Goal: Task Accomplishment & Management: Manage account settings

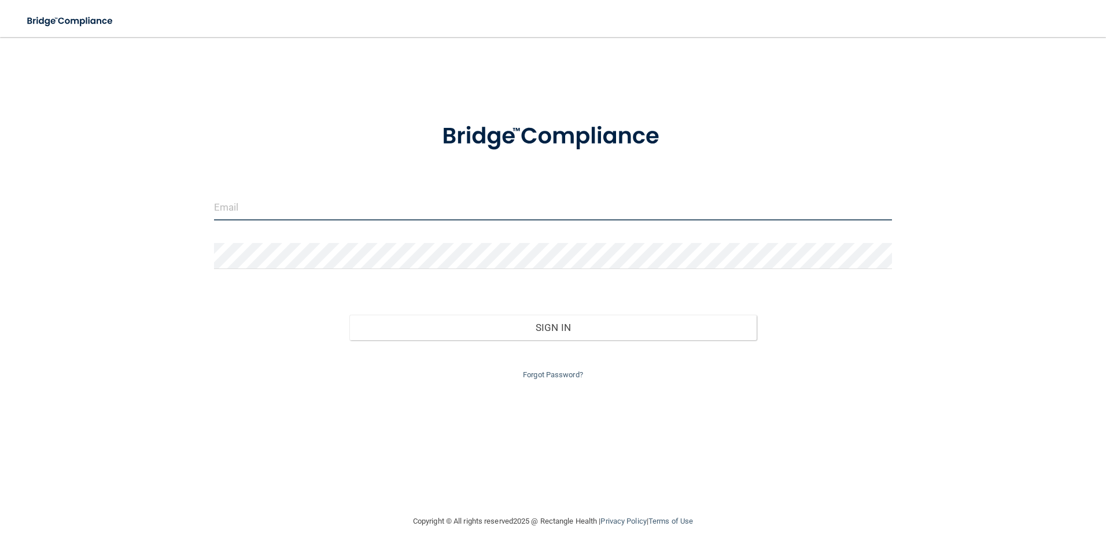
click at [490, 212] on input "email" at bounding box center [553, 207] width 678 height 26
type input "[EMAIL_ADDRESS][DOMAIN_NAME]"
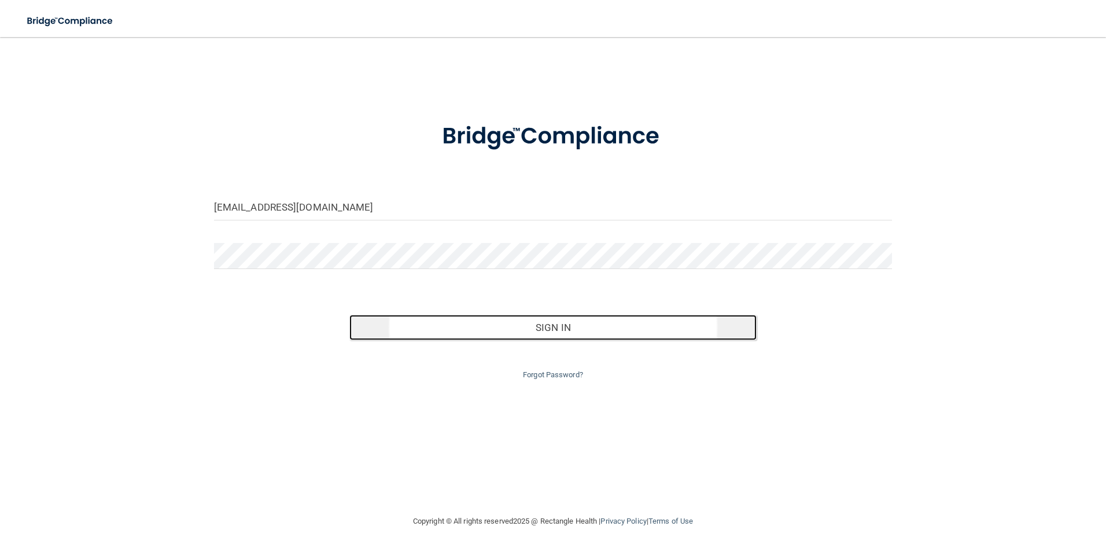
click at [576, 325] on button "Sign In" at bounding box center [552, 327] width 407 height 25
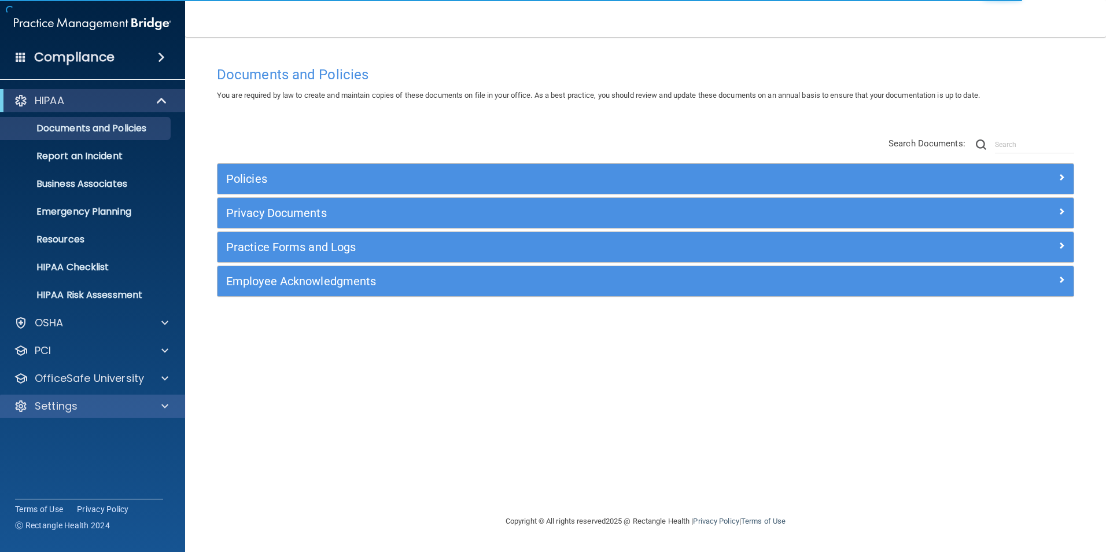
click at [94, 398] on div "Settings" at bounding box center [93, 405] width 186 height 23
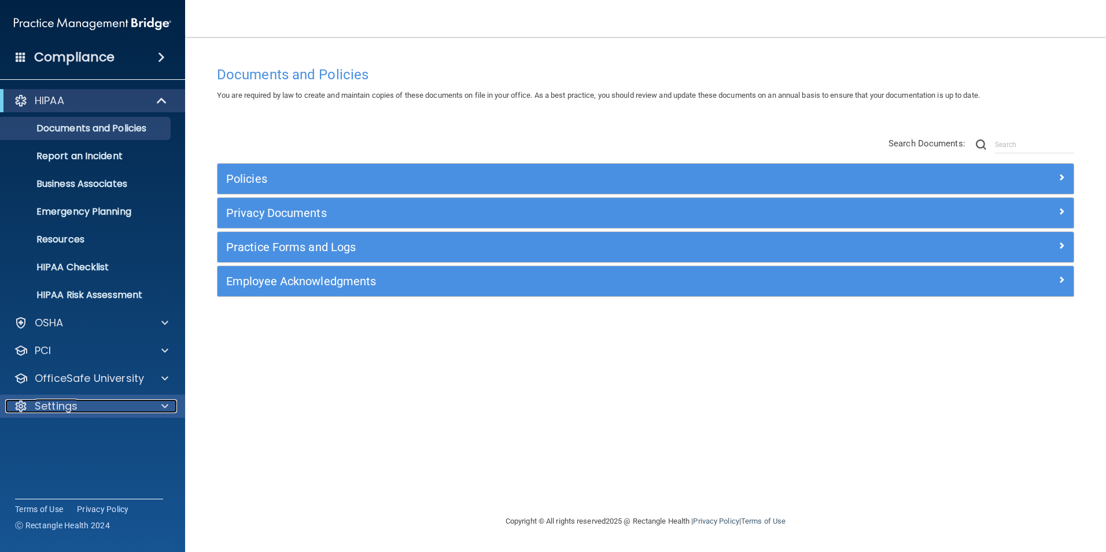
click at [159, 402] on div at bounding box center [163, 406] width 29 height 14
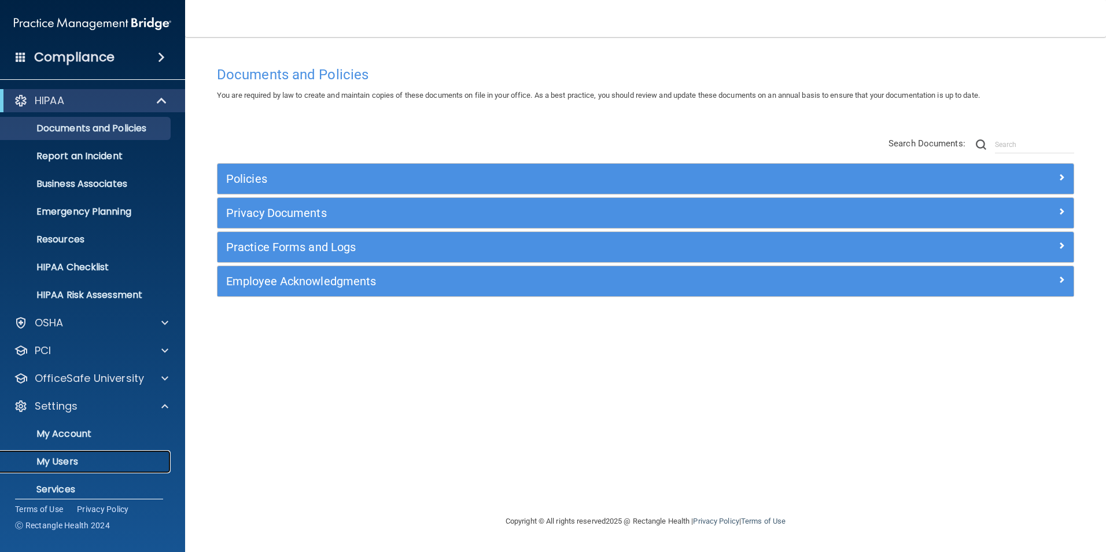
click at [57, 460] on p "My Users" at bounding box center [87, 462] width 158 height 12
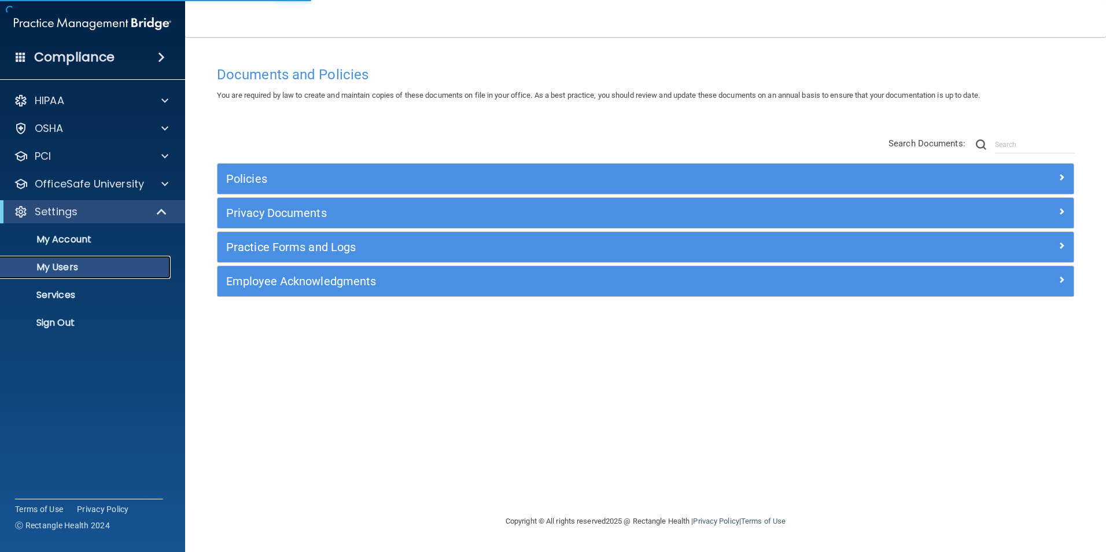
select select "20"
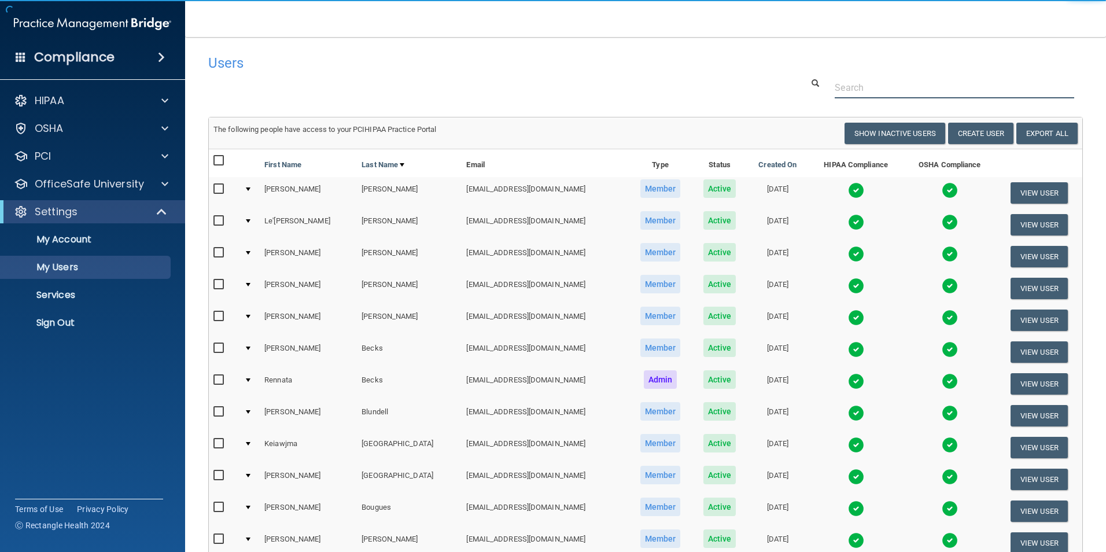
click at [906, 83] on input "text" at bounding box center [953, 87] width 239 height 21
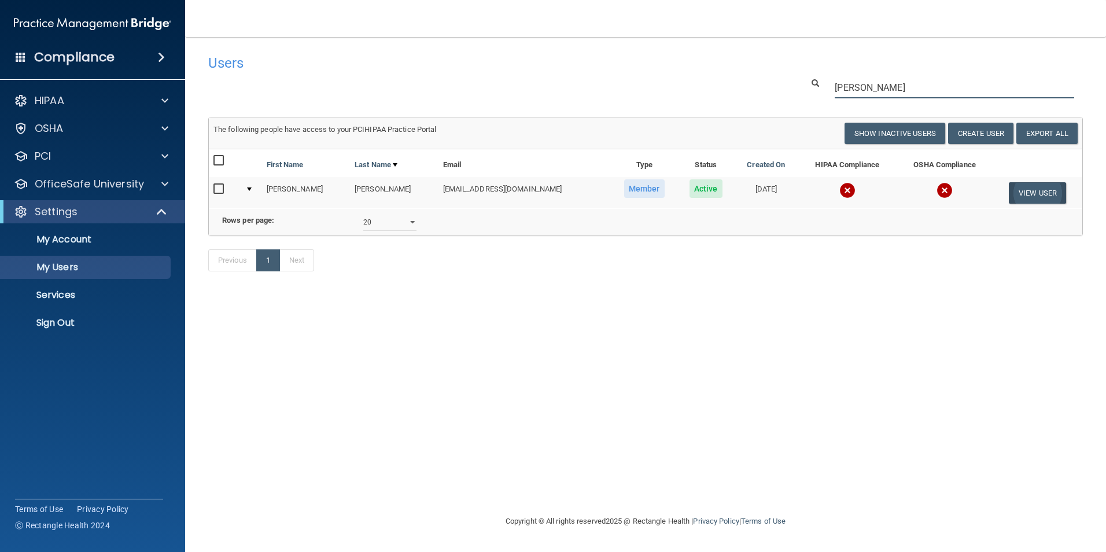
type input "[PERSON_NAME]"
click at [1037, 194] on button "View User" at bounding box center [1037, 192] width 57 height 21
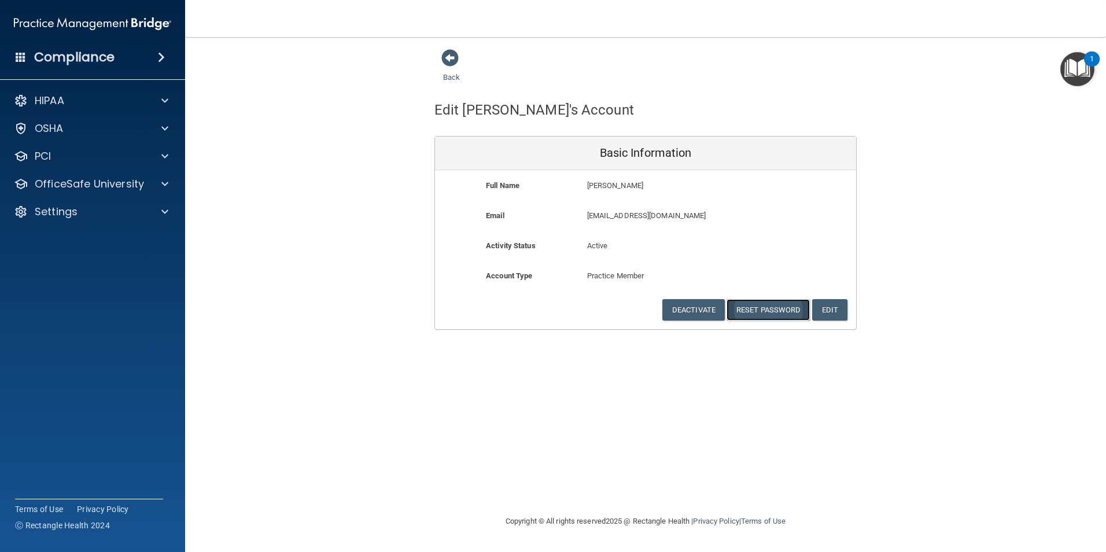
click at [780, 311] on button "Reset Password" at bounding box center [767, 309] width 83 height 21
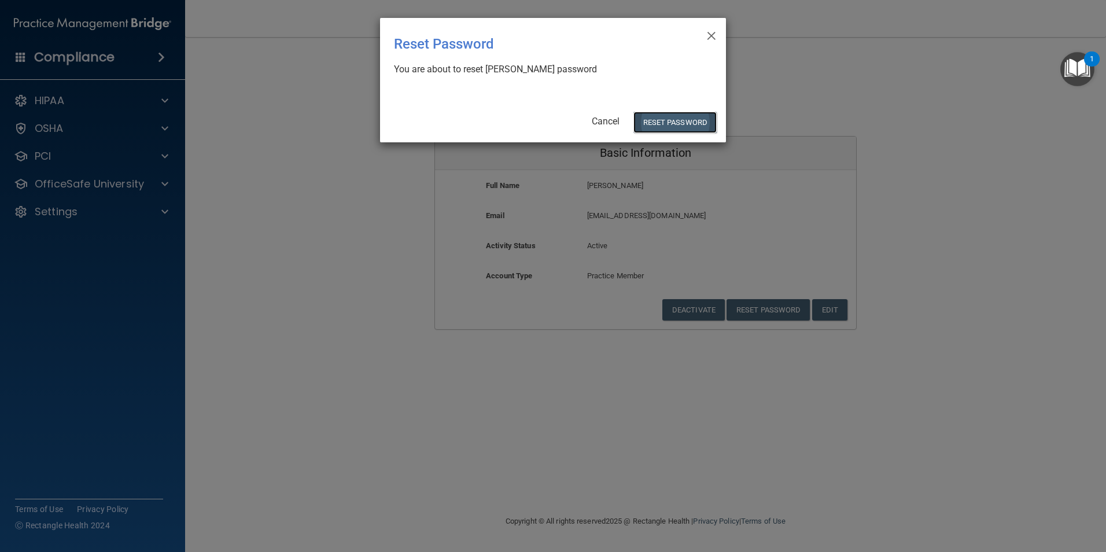
click at [697, 128] on button "Reset Password" at bounding box center [674, 122] width 83 height 21
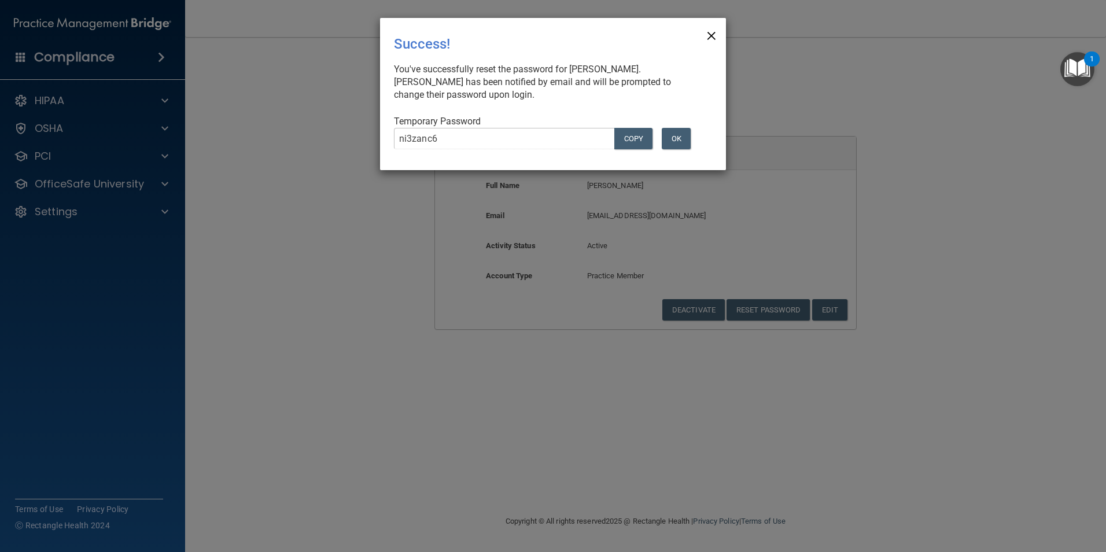
click at [708, 31] on span "×" at bounding box center [711, 34] width 10 height 23
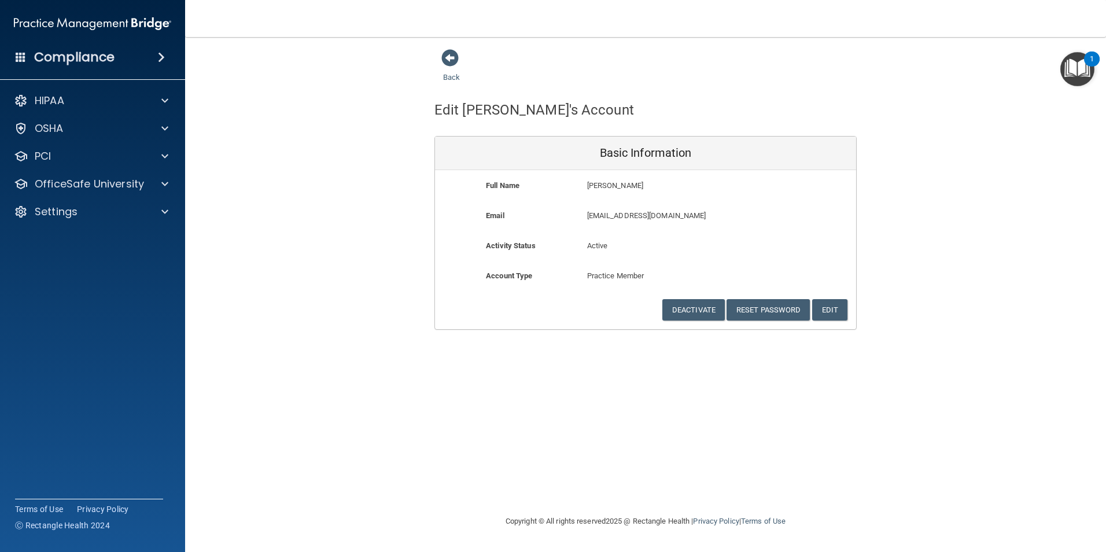
click at [937, 157] on div "Back Edit [PERSON_NAME]'s Account Basic Information Full Name [PERSON_NAME] [PE…" at bounding box center [645, 189] width 874 height 281
click at [448, 76] on link "Back" at bounding box center [451, 70] width 17 height 23
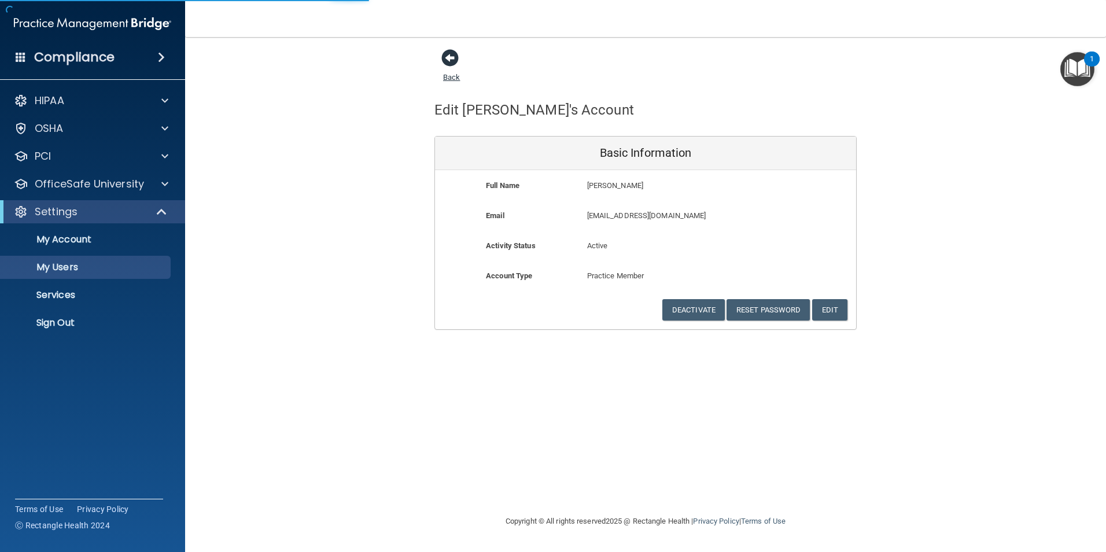
select select "20"
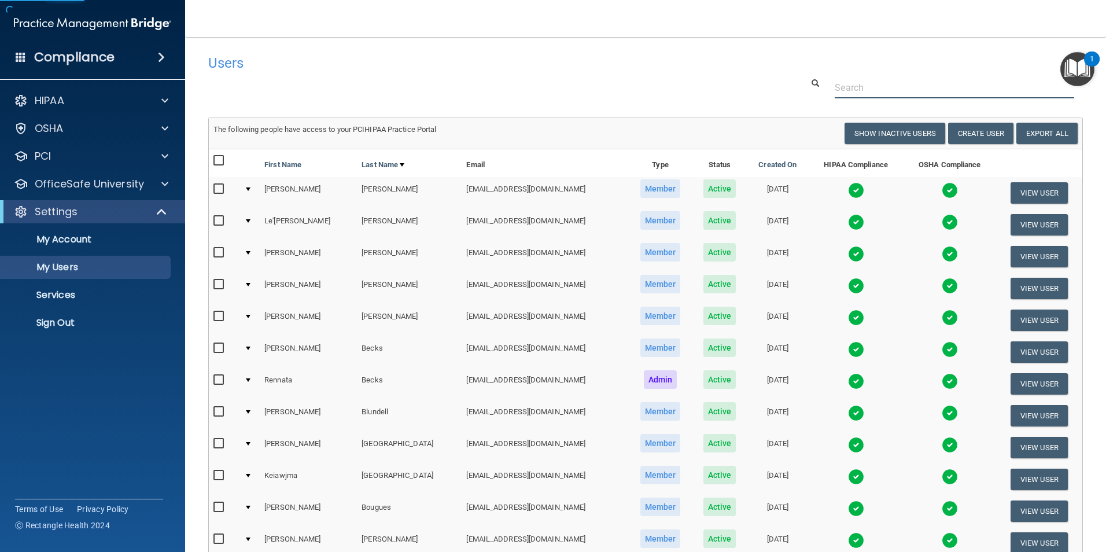
click at [888, 86] on input "text" at bounding box center [953, 87] width 239 height 21
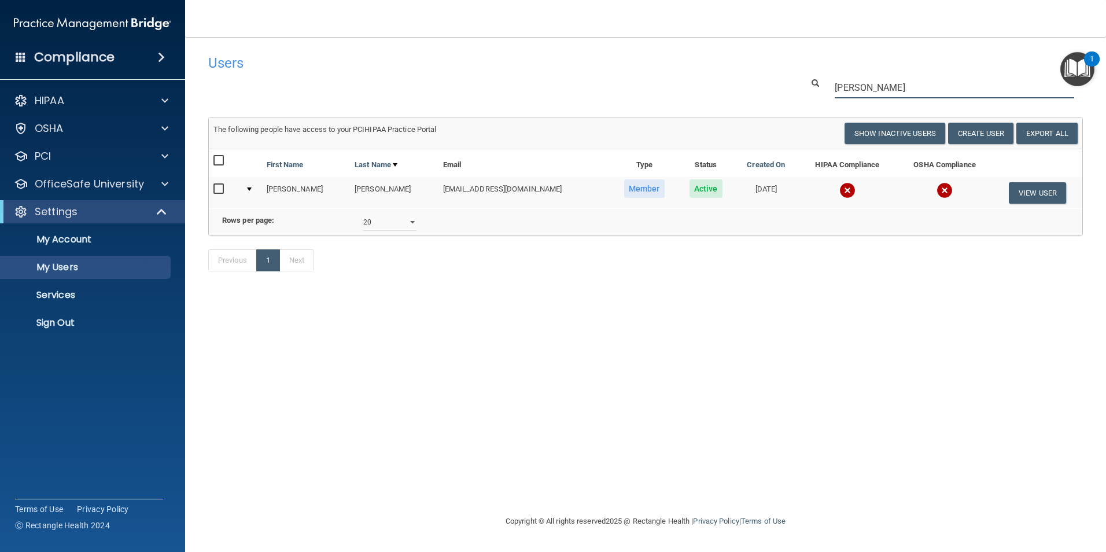
type input "[PERSON_NAME]"
click at [839, 190] on img at bounding box center [847, 190] width 16 height 16
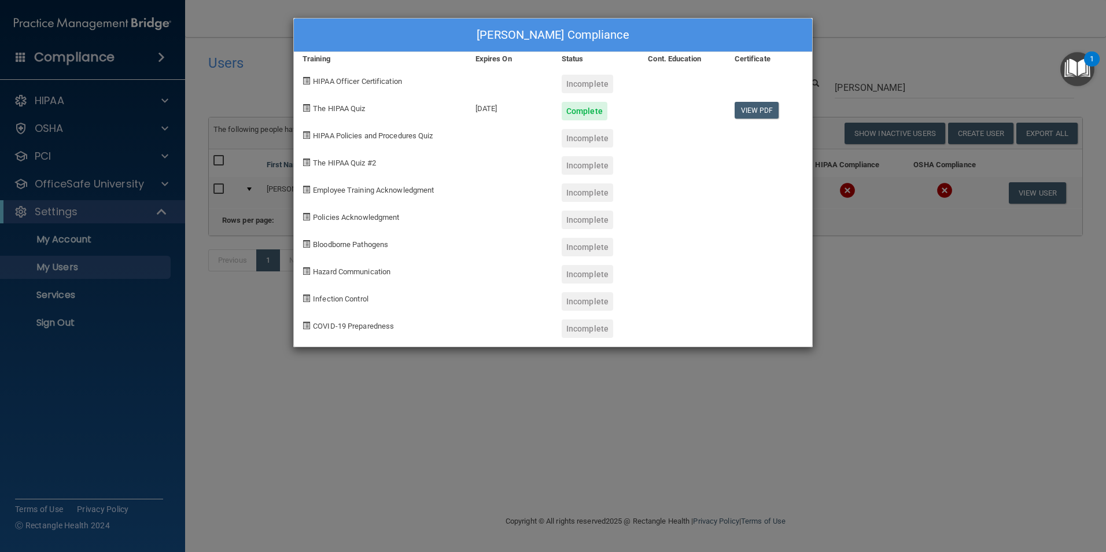
click at [573, 416] on div "[PERSON_NAME] Compliance Training Expires On Status Cont. Education Certificate…" at bounding box center [553, 276] width 1106 height 552
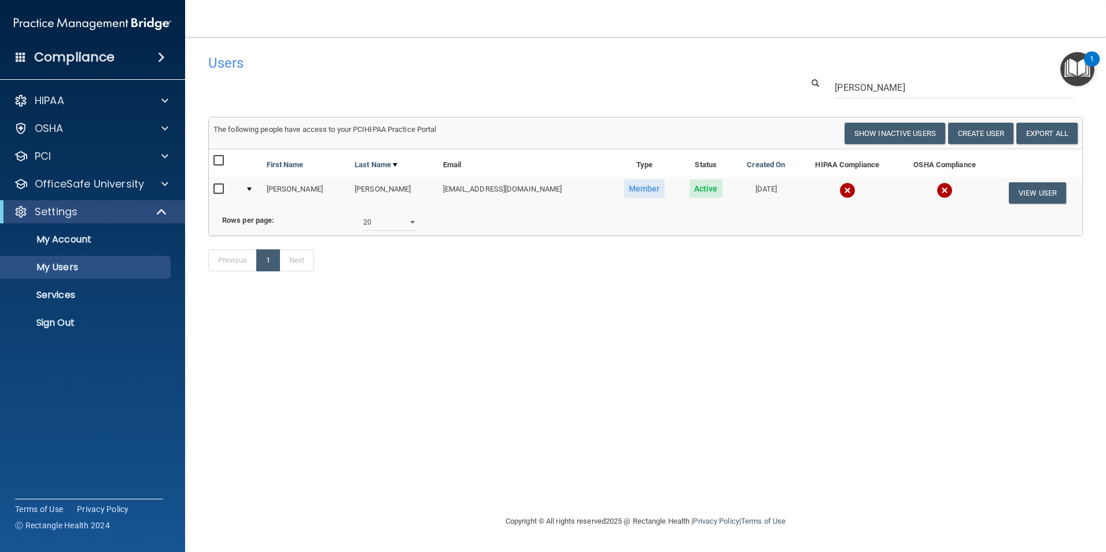
click at [839, 192] on img at bounding box center [847, 190] width 16 height 16
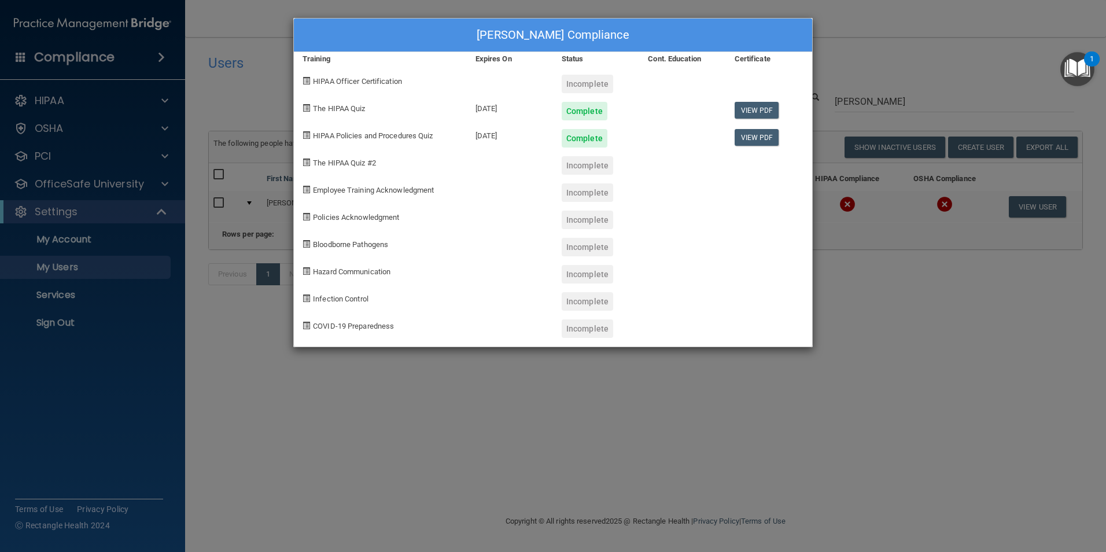
click at [820, 359] on div "[PERSON_NAME] Compliance Training Expires On Status Cont. Education Certificate…" at bounding box center [553, 276] width 1106 height 552
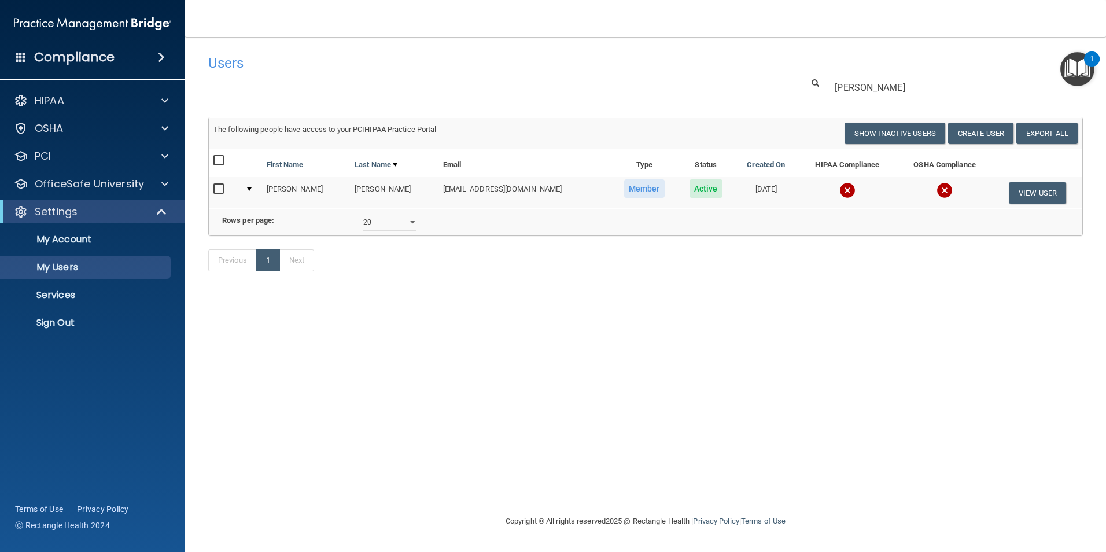
click at [839, 189] on img at bounding box center [847, 190] width 16 height 16
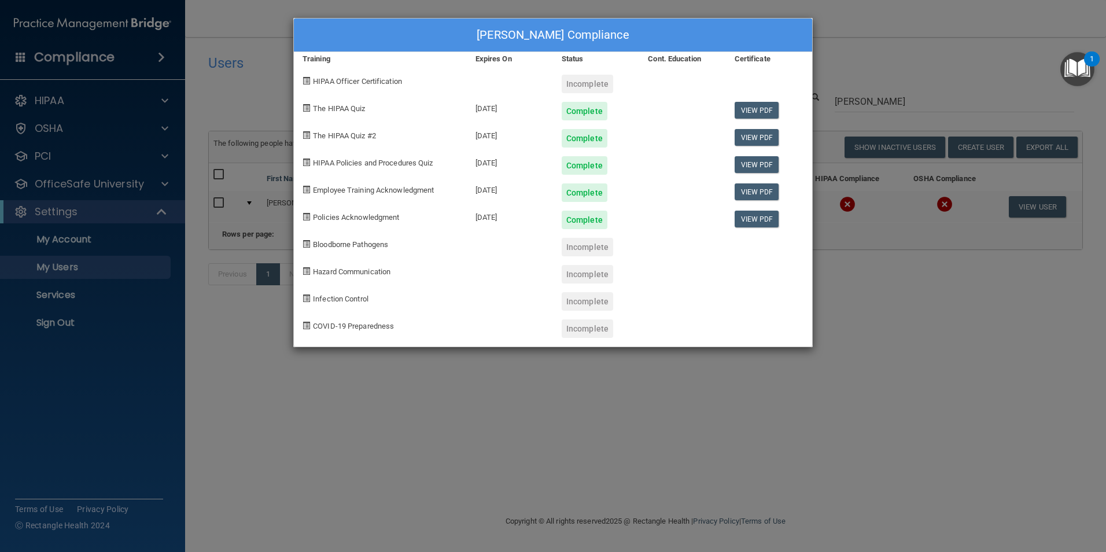
click at [845, 254] on div "[PERSON_NAME] Compliance Training Expires On Status Cont. Education Certificate…" at bounding box center [553, 276] width 1106 height 552
